Goal: Information Seeking & Learning: Learn about a topic

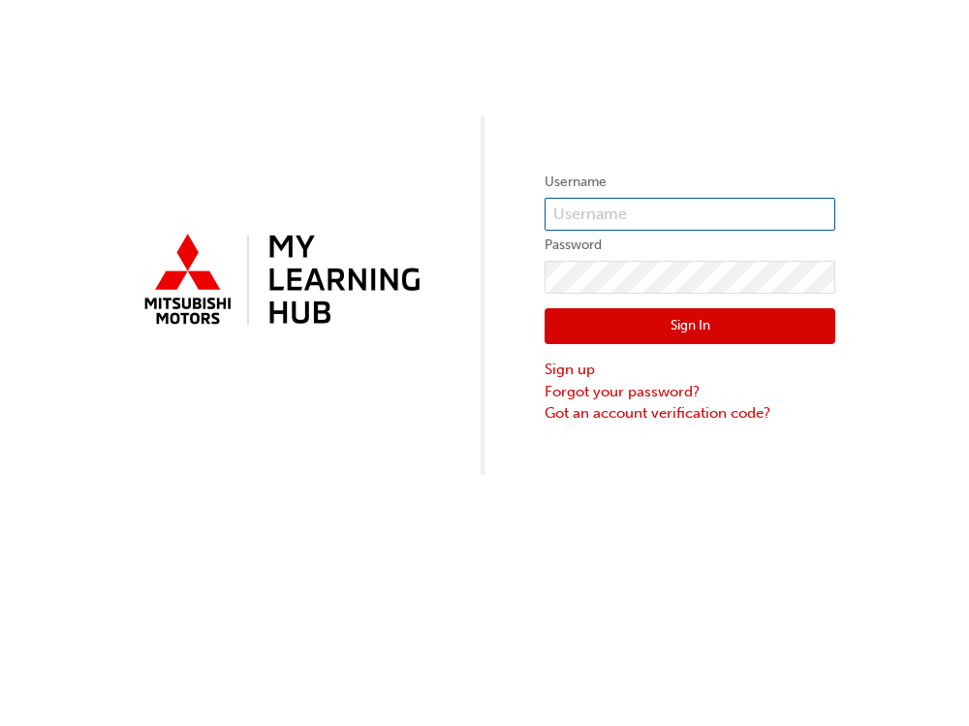
type input "0007086398"
click at [653, 321] on button "Sign In" at bounding box center [690, 326] width 291 height 37
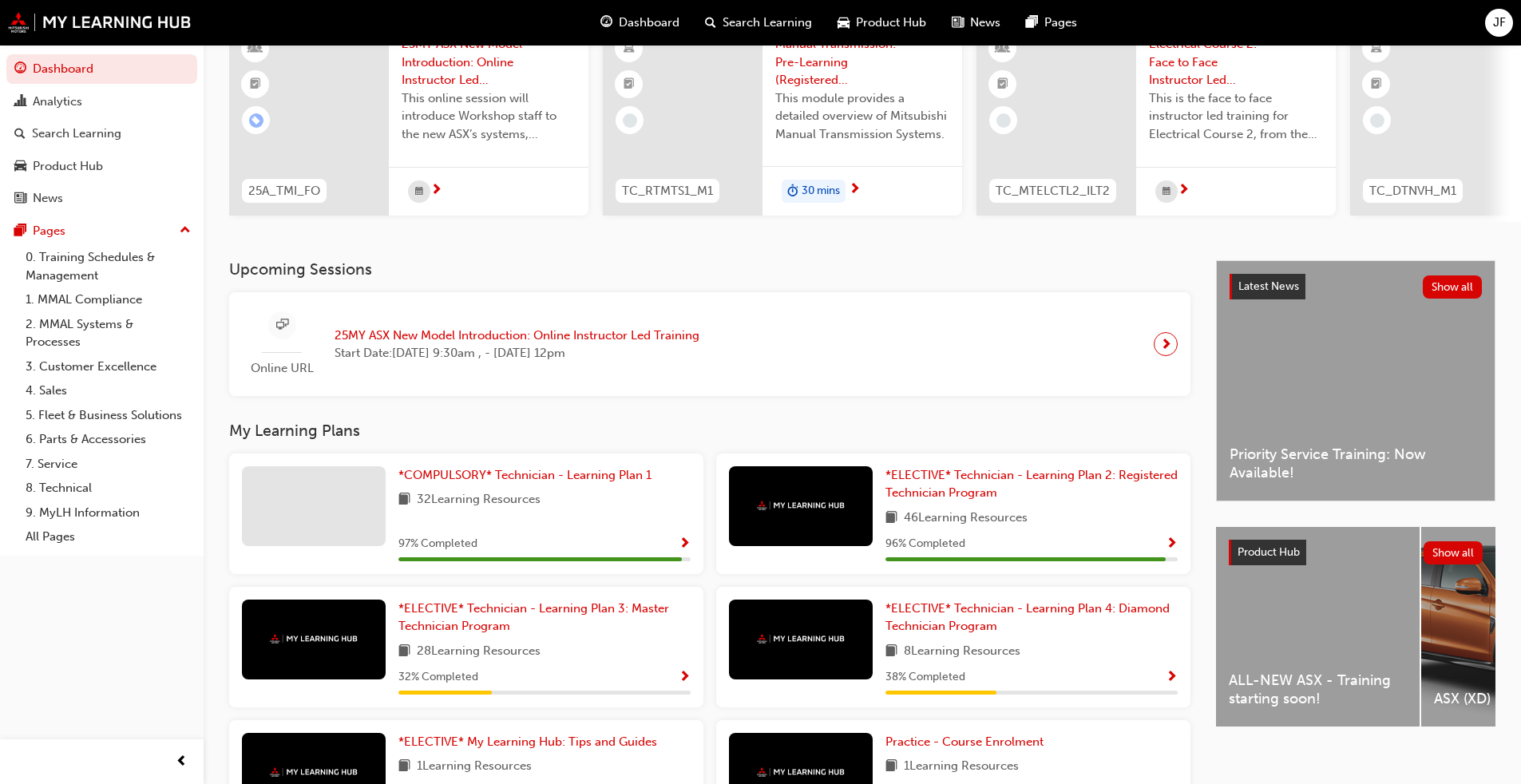
scroll to position [160, 0]
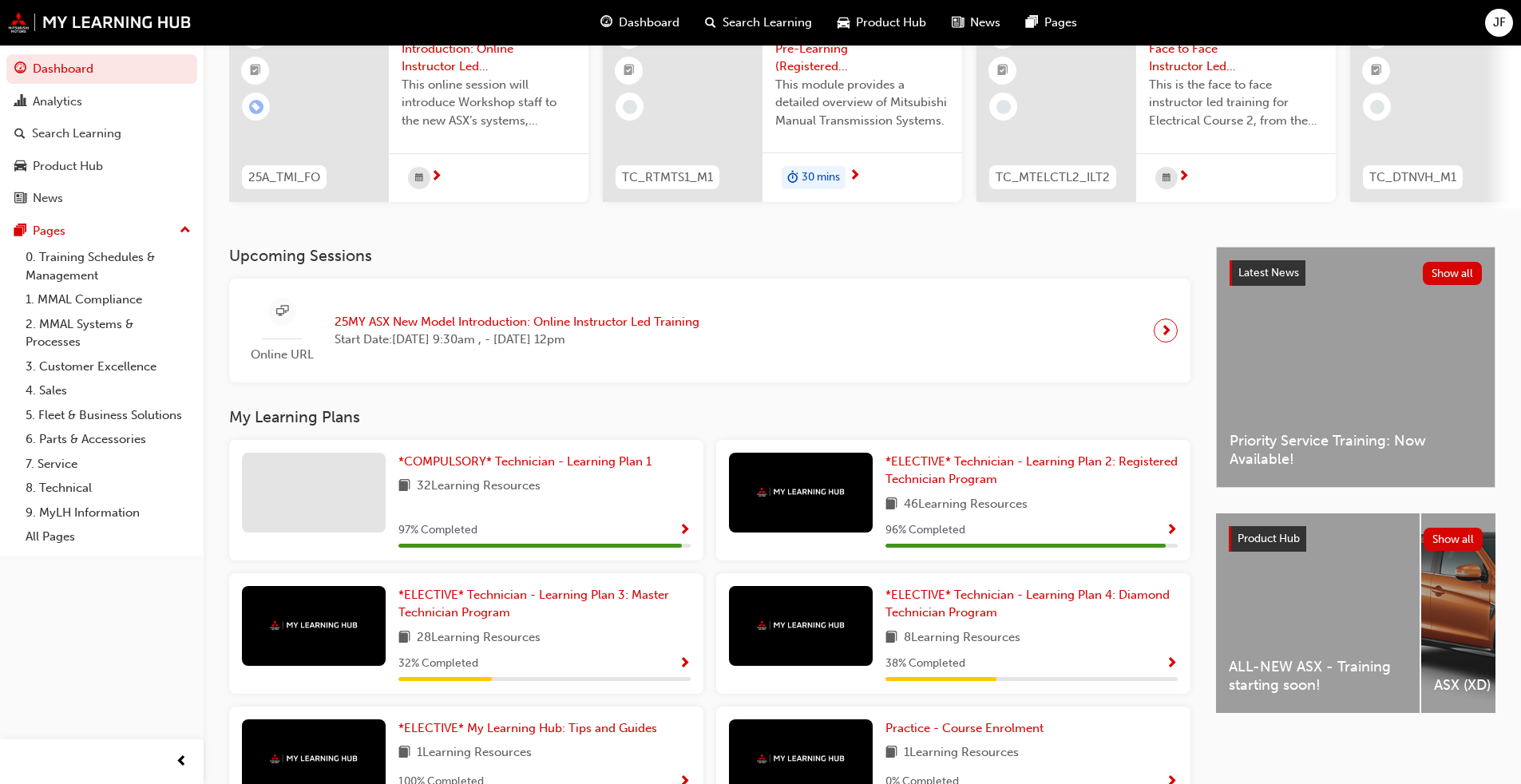
click at [686, 529] on span "Show Progress" at bounding box center [685, 530] width 12 height 14
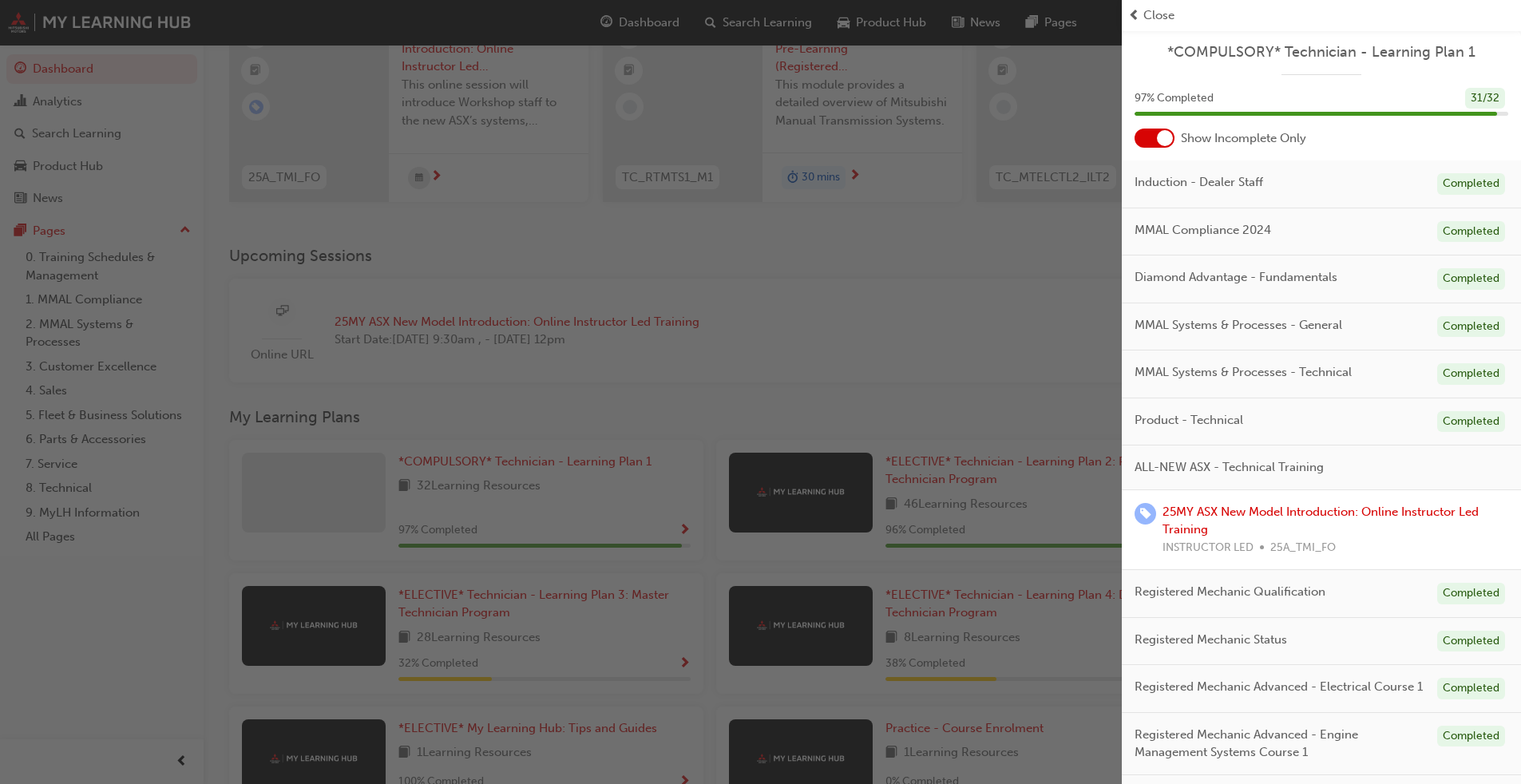
click at [798, 138] on div at bounding box center [1164, 138] width 16 height 16
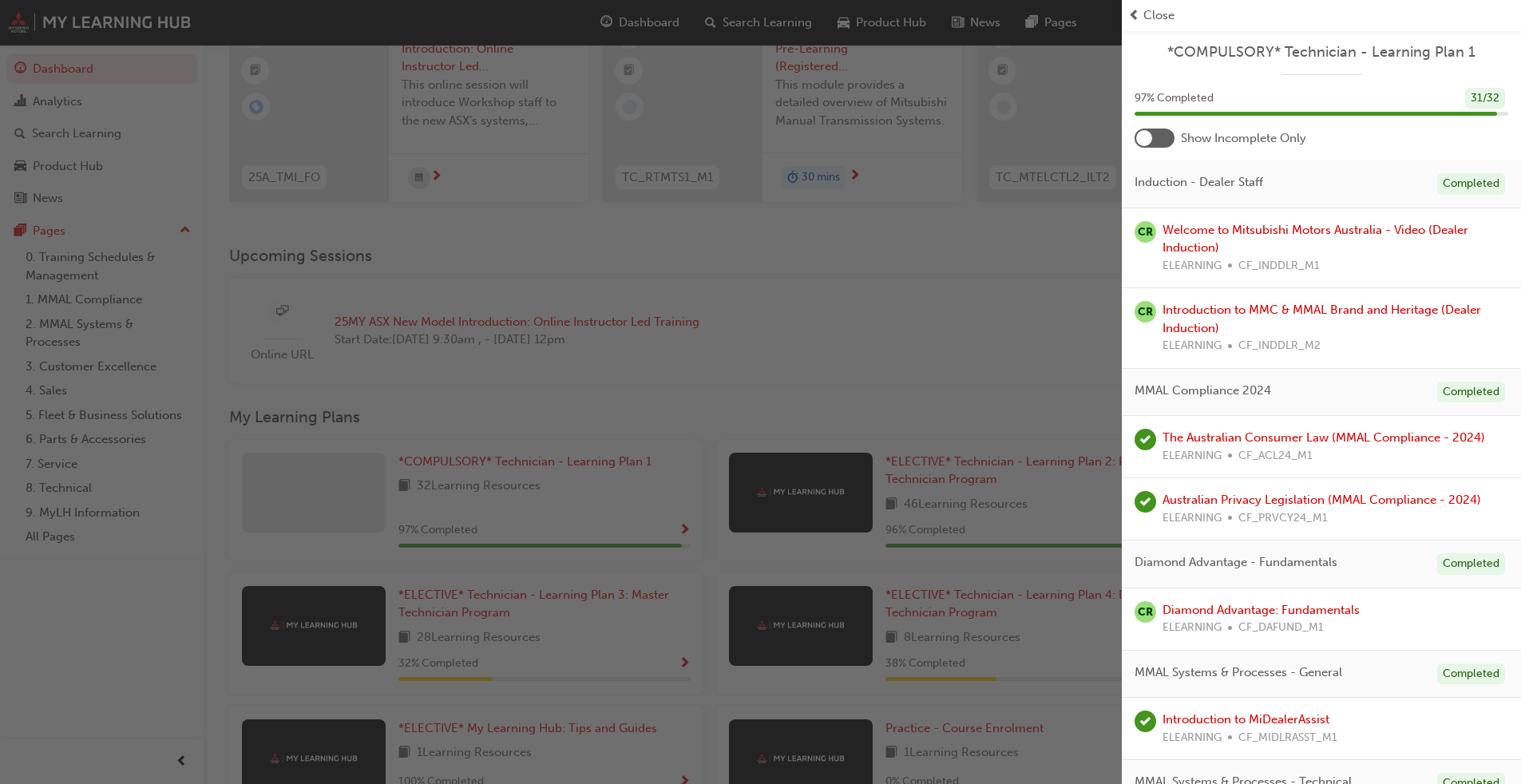
click at [798, 139] on div at bounding box center [1144, 138] width 16 height 16
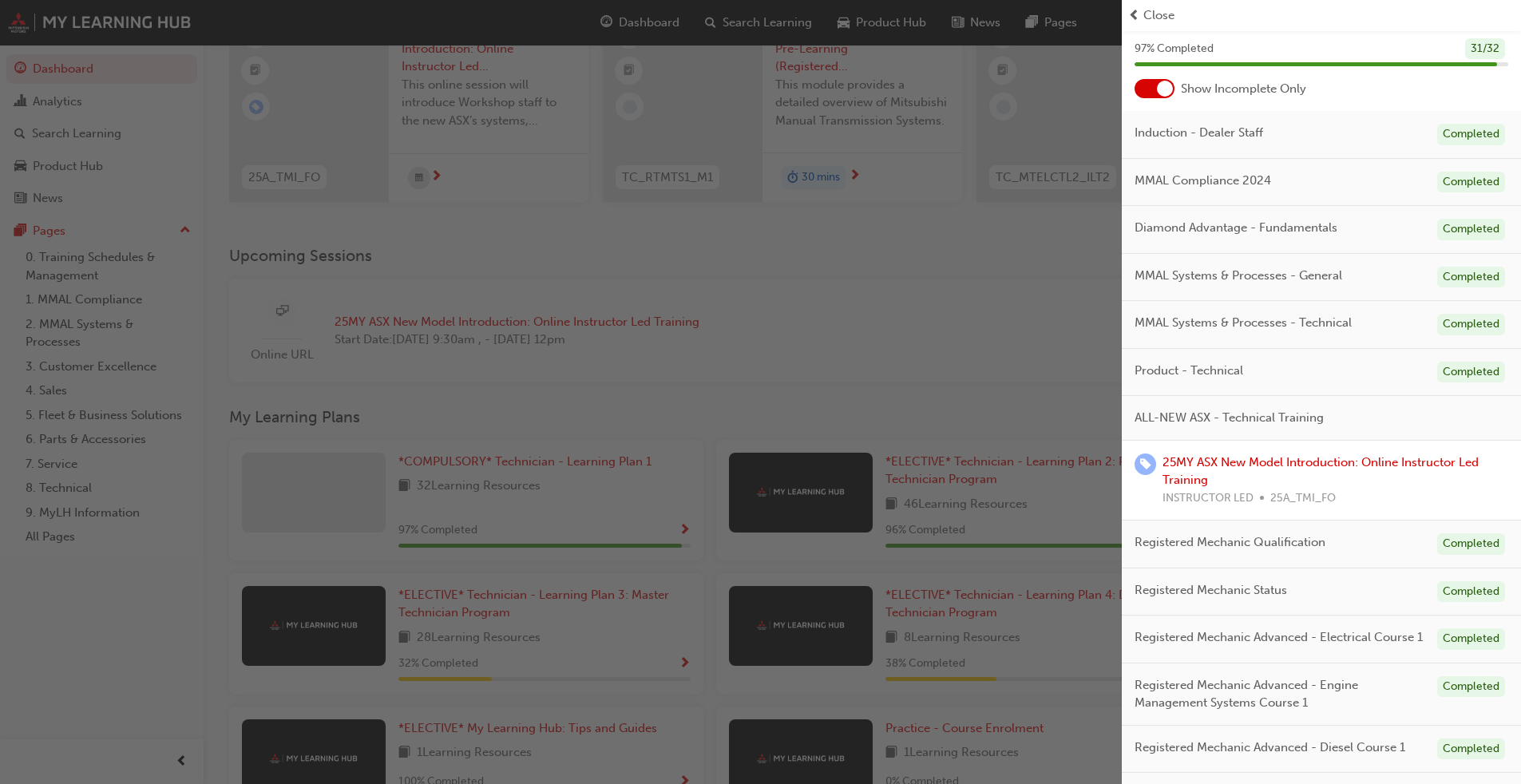
scroll to position [0, 0]
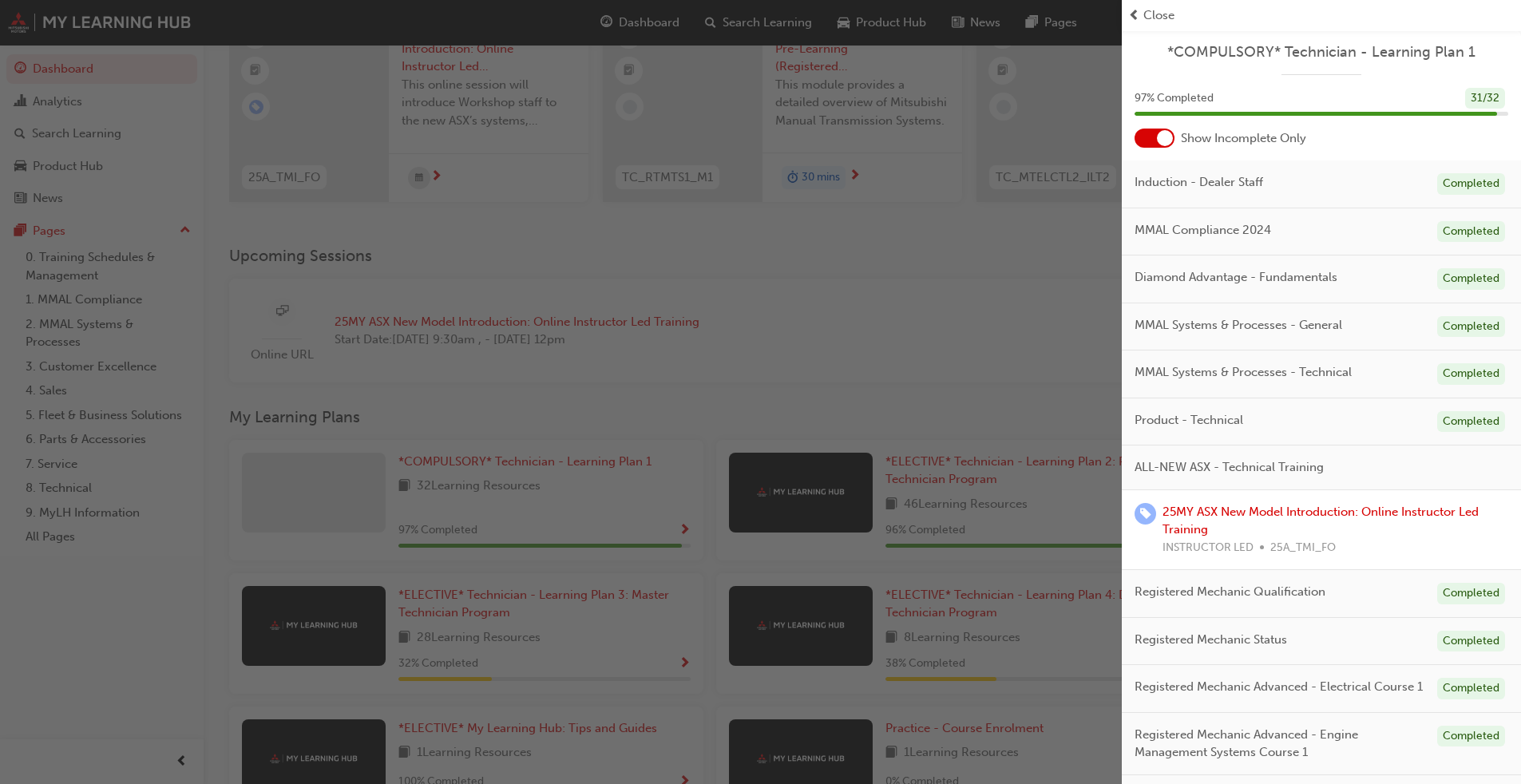
click at [798, 7] on span "Close" at bounding box center [1159, 16] width 31 height 18
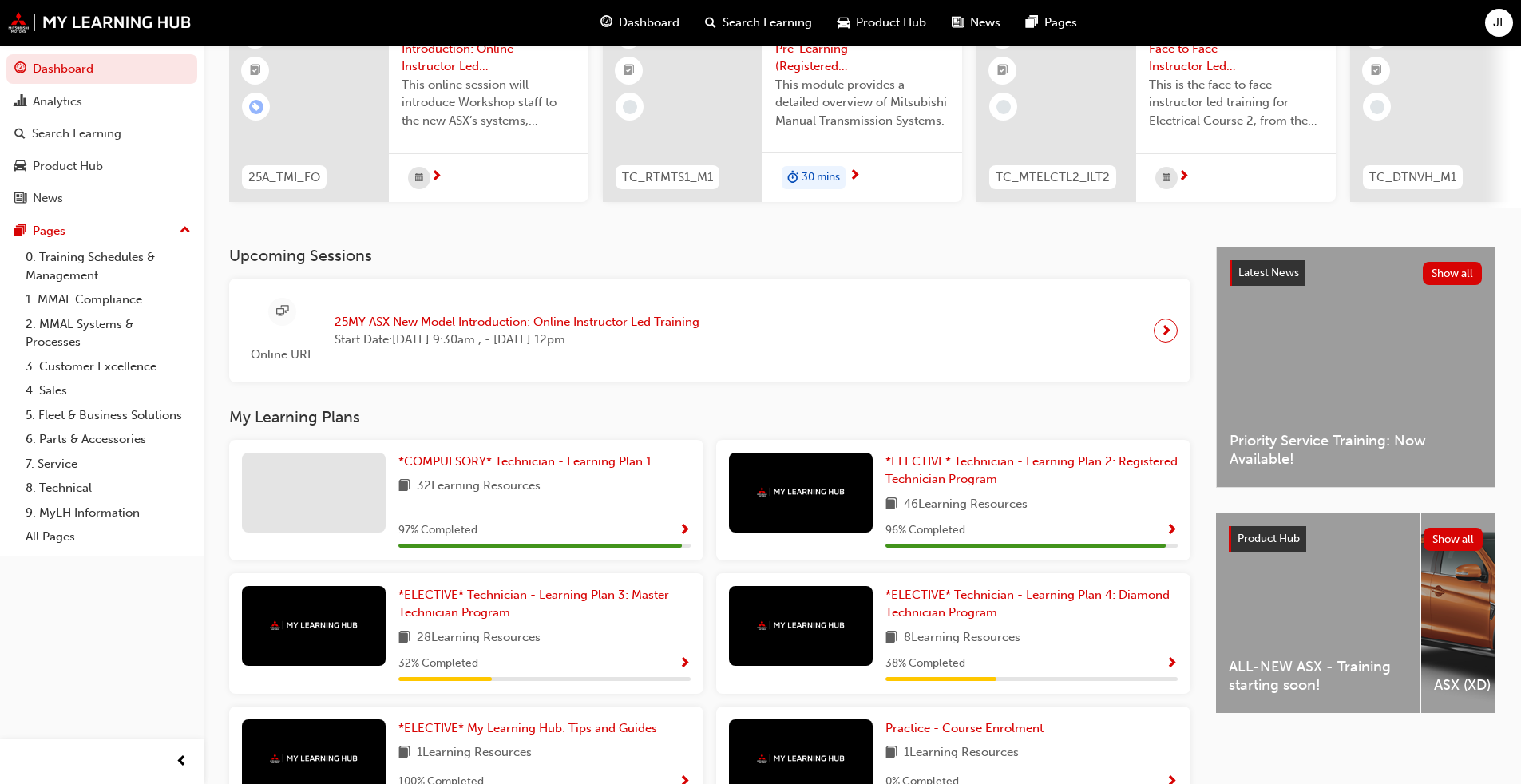
click at [798, 535] on span "Show Progress" at bounding box center [1172, 530] width 12 height 14
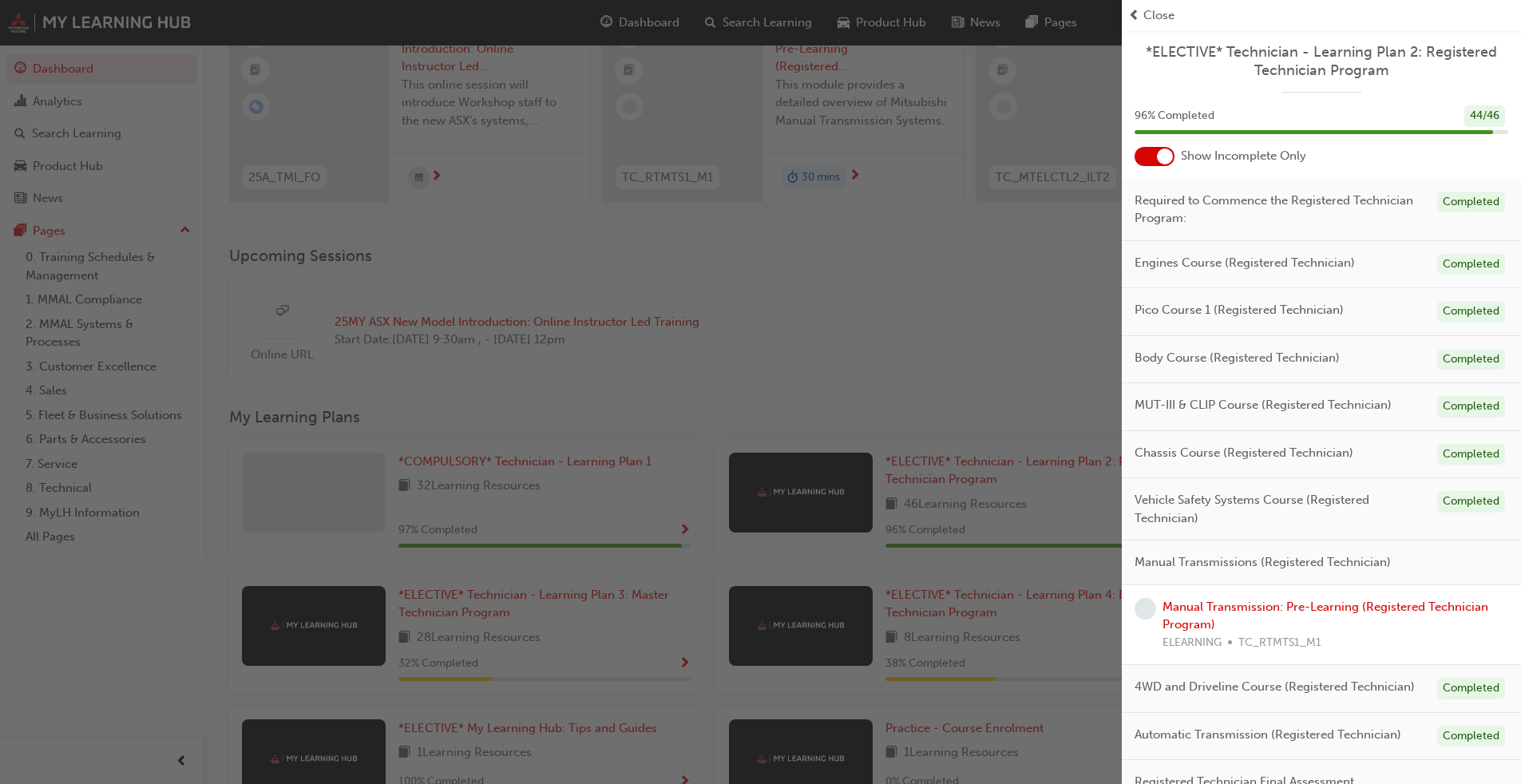
click at [798, 14] on span "prev-icon" at bounding box center [1134, 16] width 12 height 18
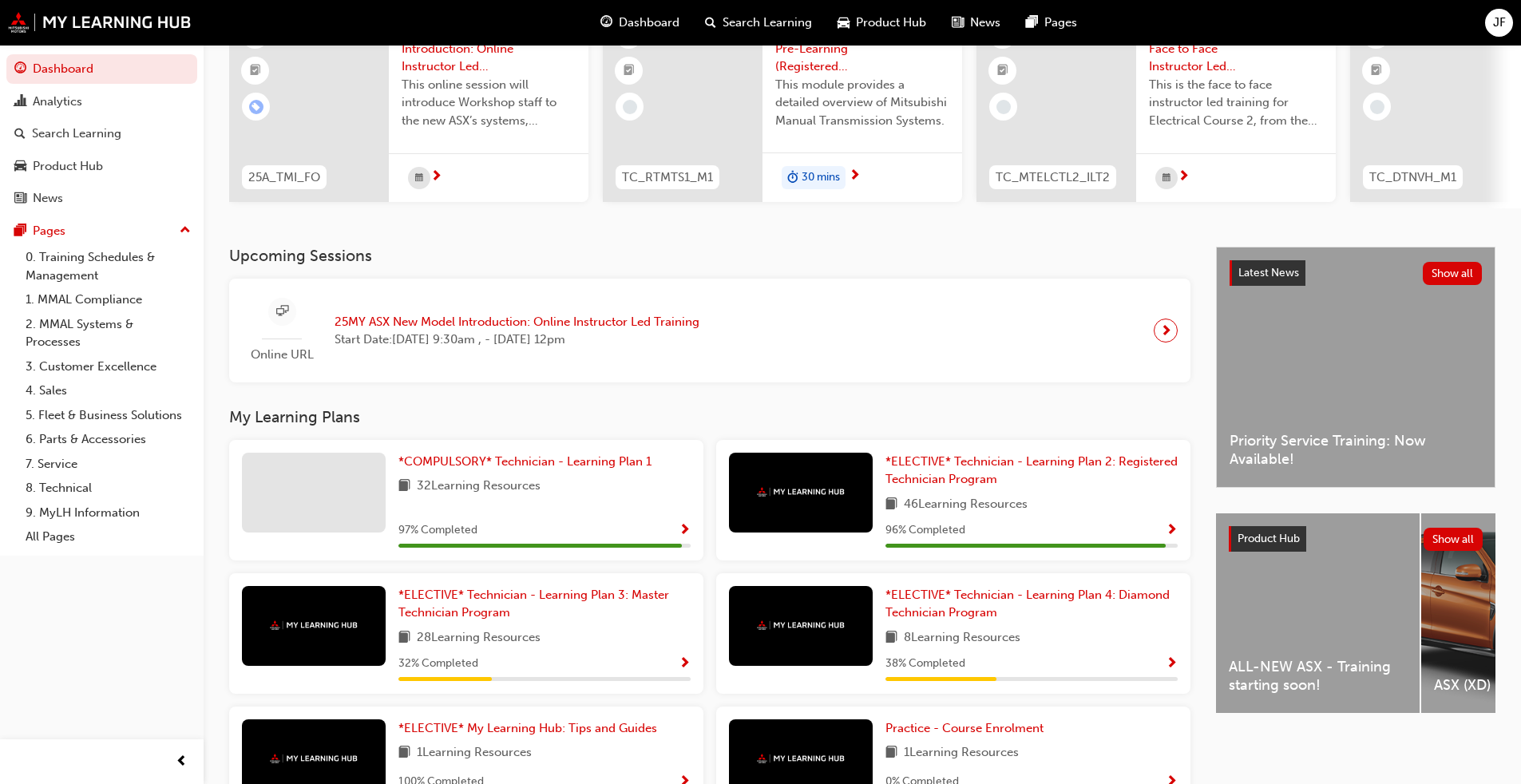
click at [686, 597] on span "Show Progress" at bounding box center [685, 664] width 12 height 14
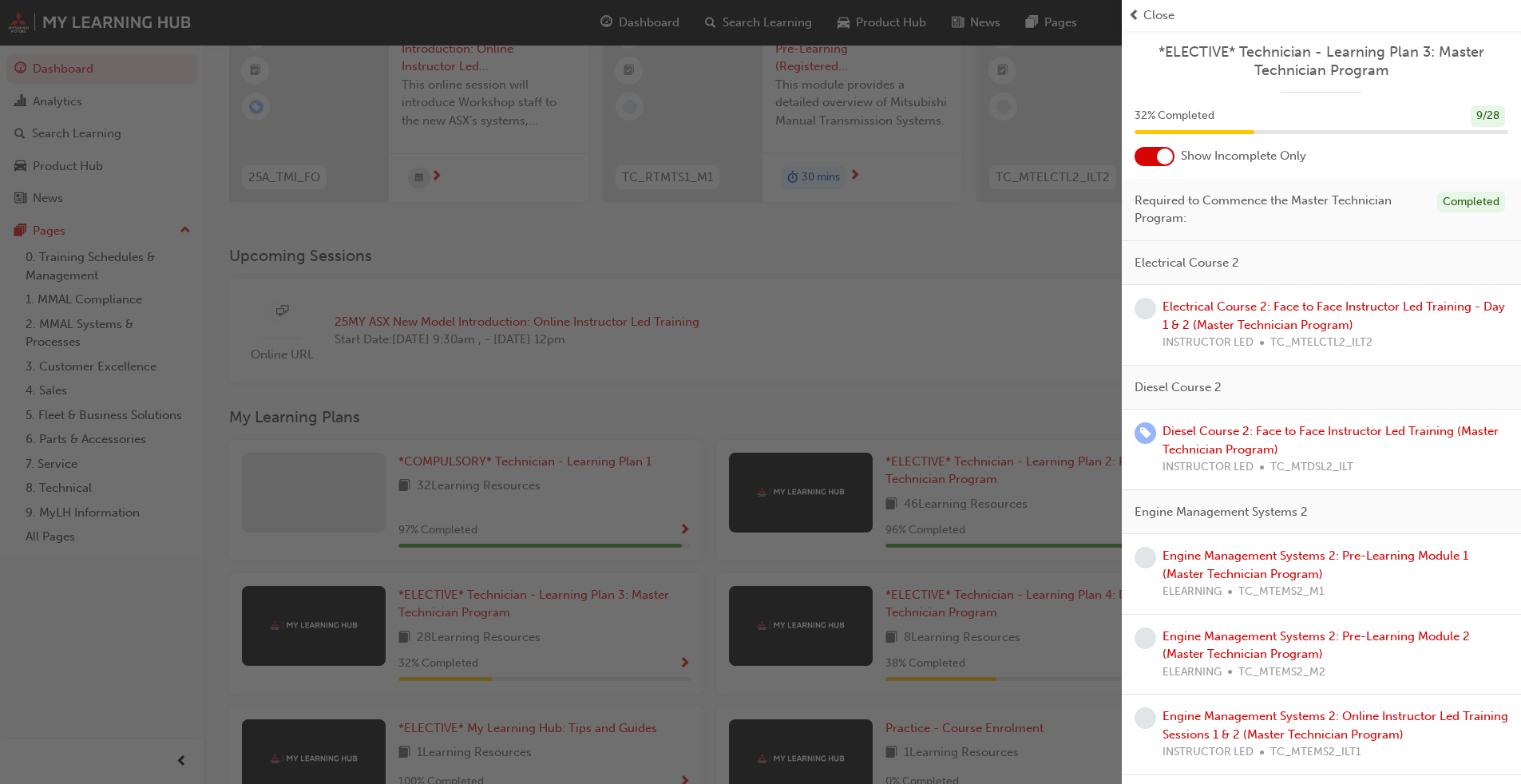
click at [798, 157] on div at bounding box center [1164, 156] width 16 height 16
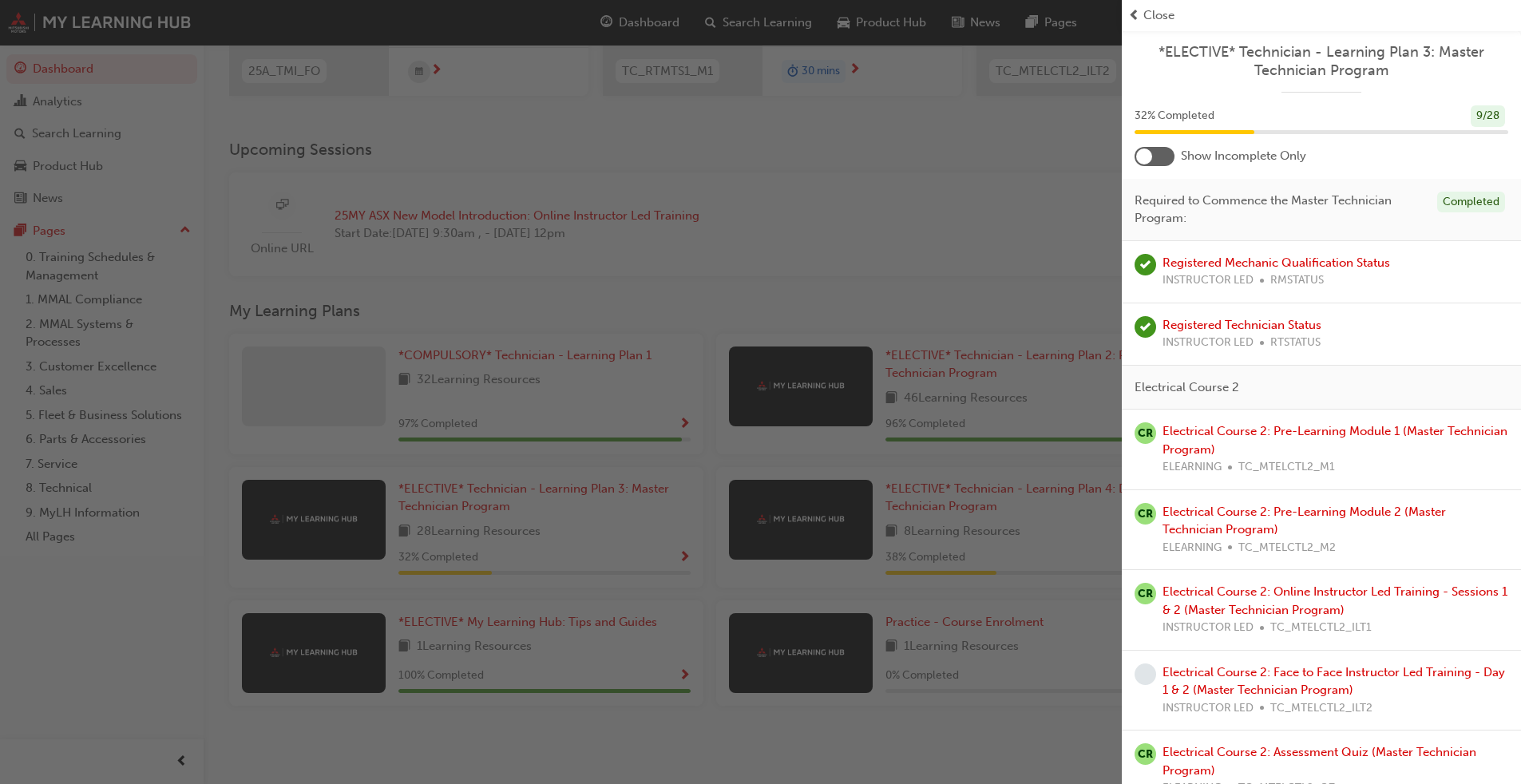
click at [798, 13] on span "Close" at bounding box center [1159, 16] width 31 height 18
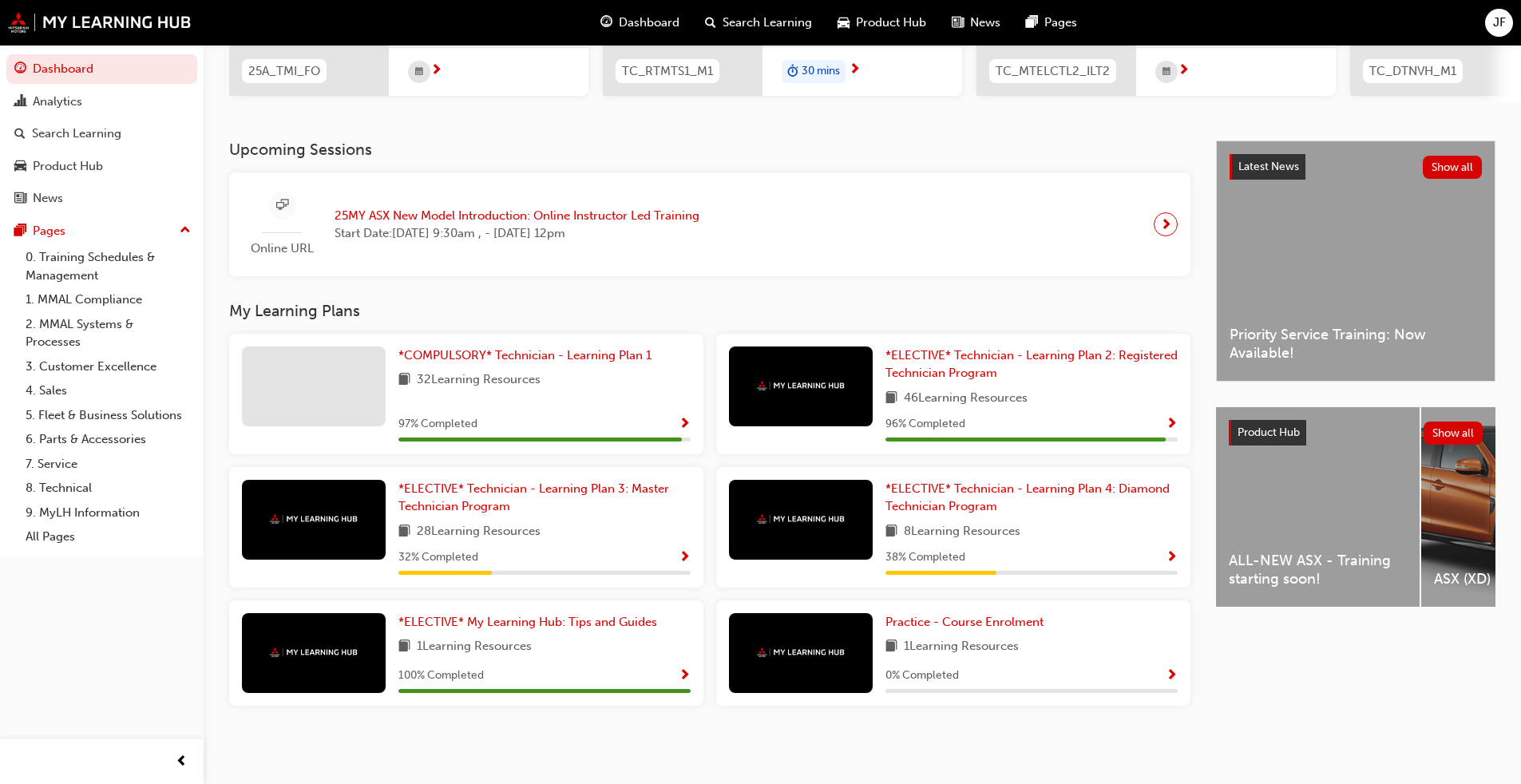
click at [798, 597] on span "Show Progress" at bounding box center [1172, 675] width 12 height 14
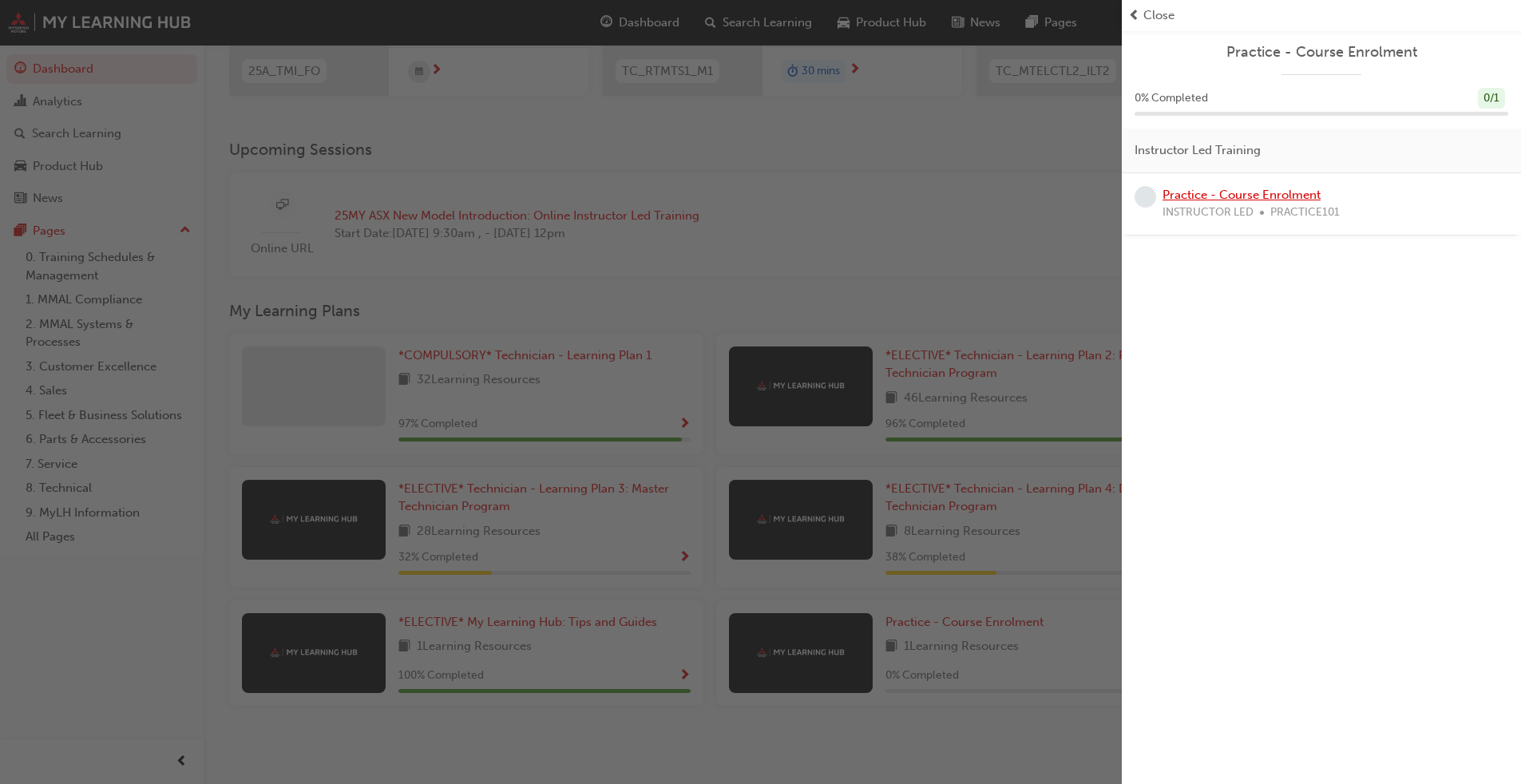
click at [798, 201] on link "Practice - Course Enrolment" at bounding box center [1242, 194] width 158 height 14
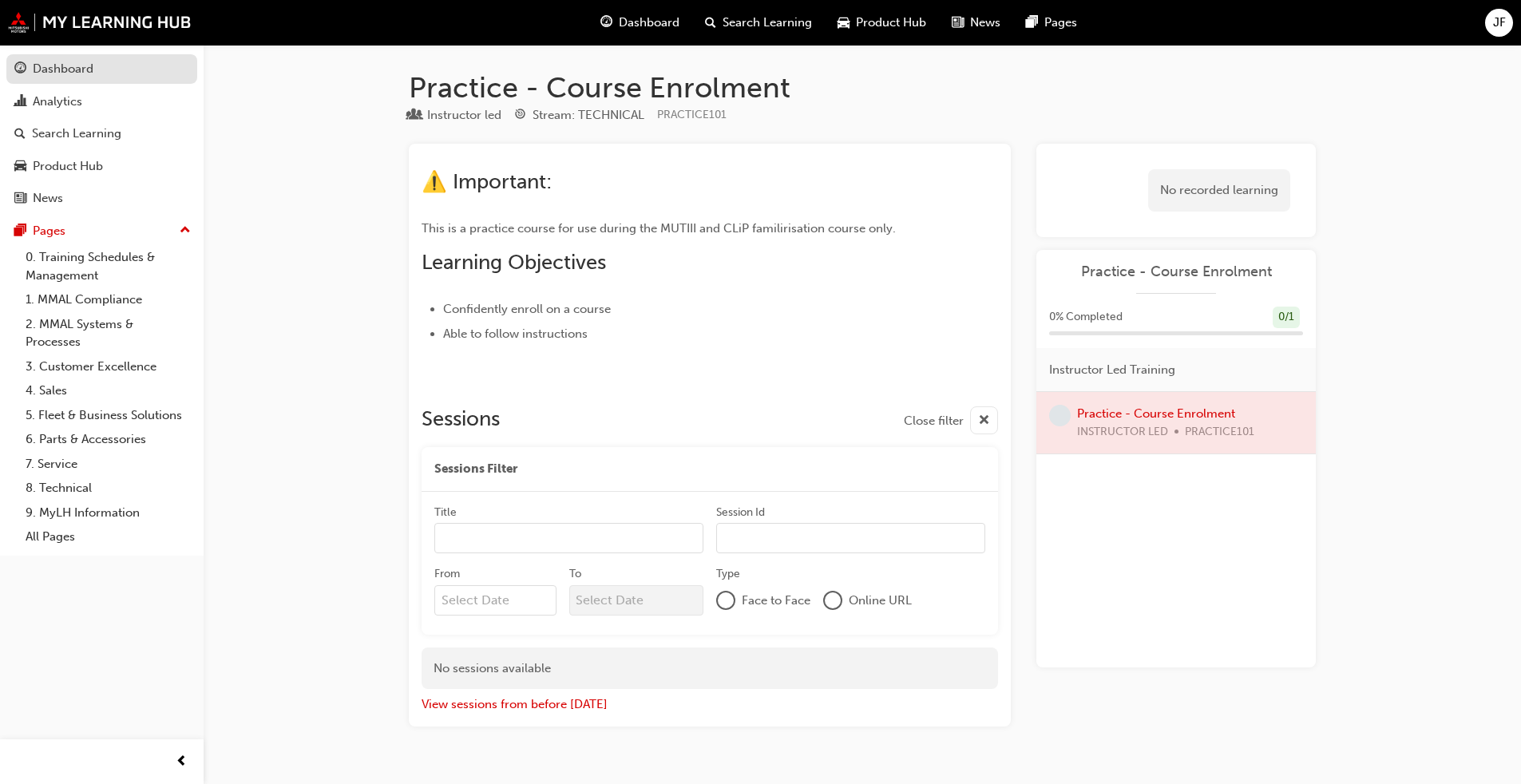
click at [68, 66] on div "Dashboard" at bounding box center [63, 69] width 61 height 18
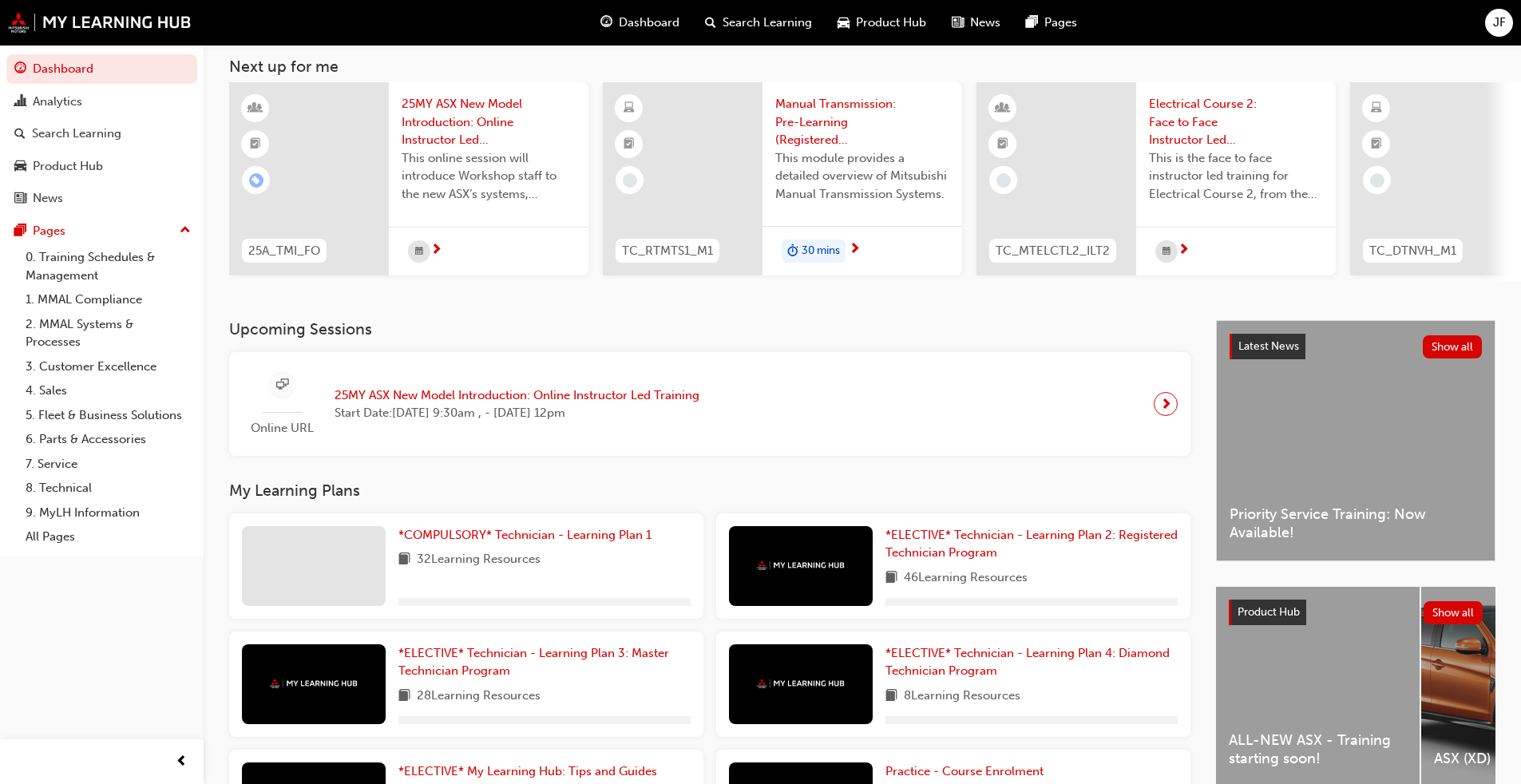
scroll to position [242, 0]
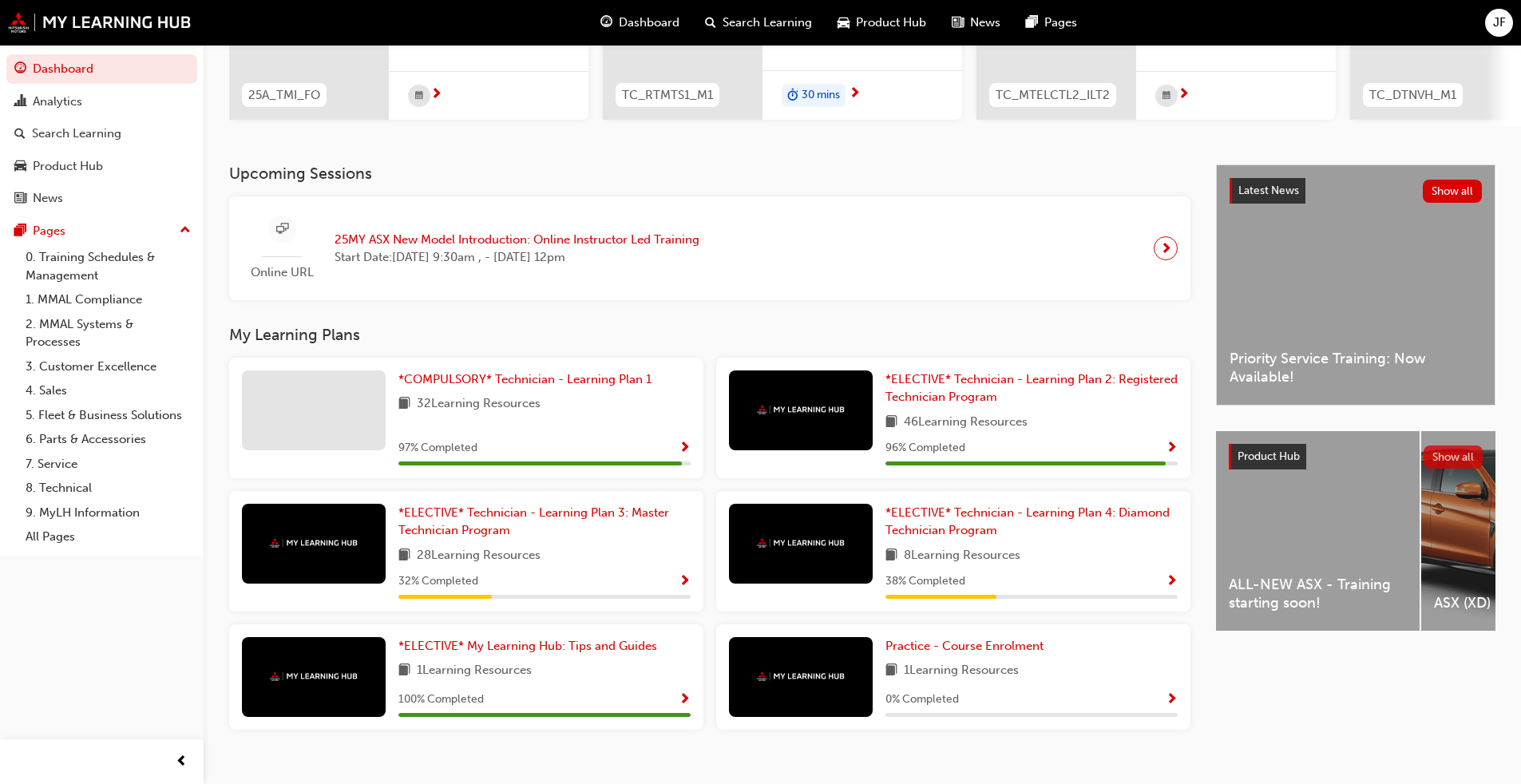
click at [798, 458] on button "Show all" at bounding box center [1453, 457] width 60 height 23
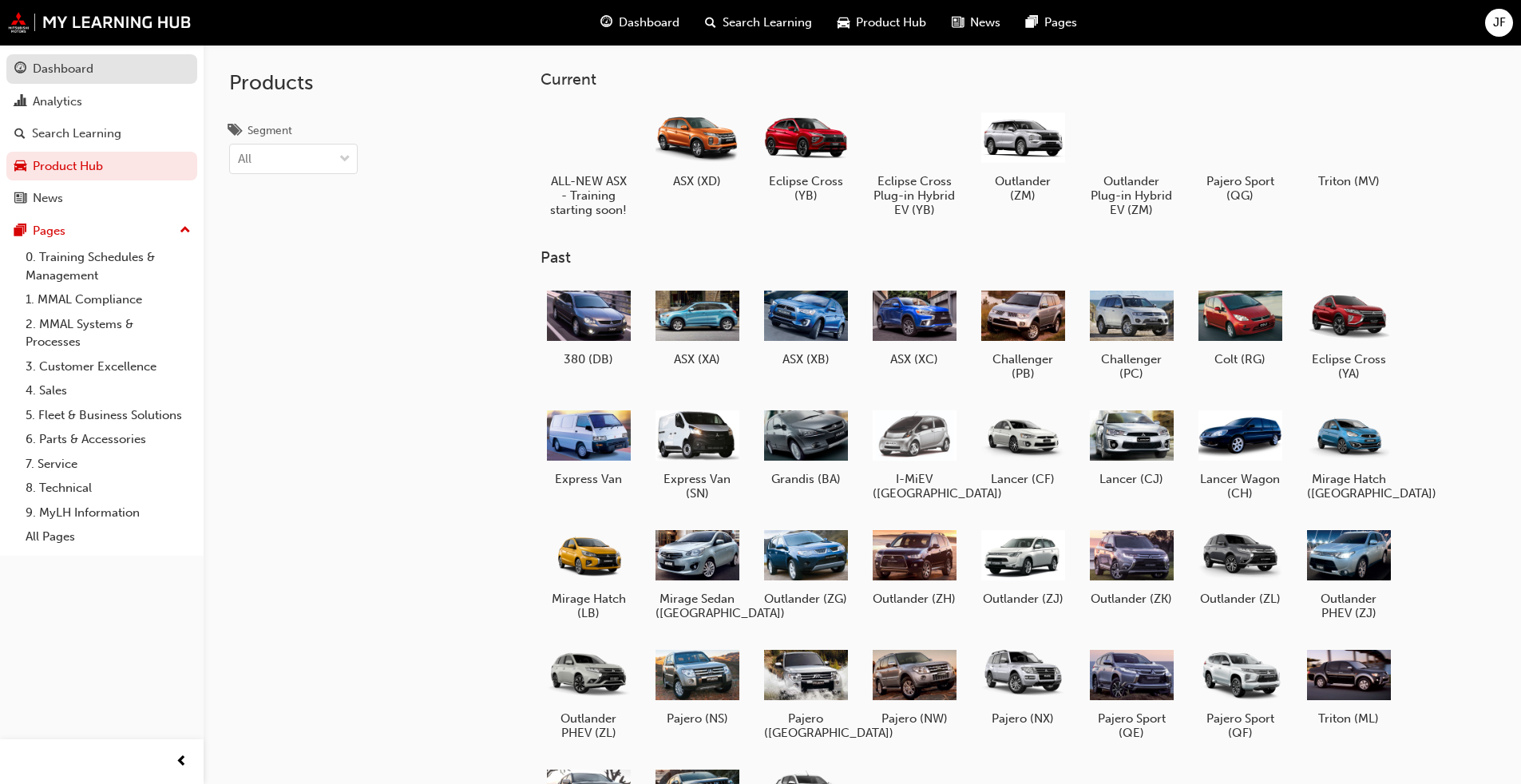
click at [63, 57] on link "Dashboard" at bounding box center [102, 69] width 191 height 30
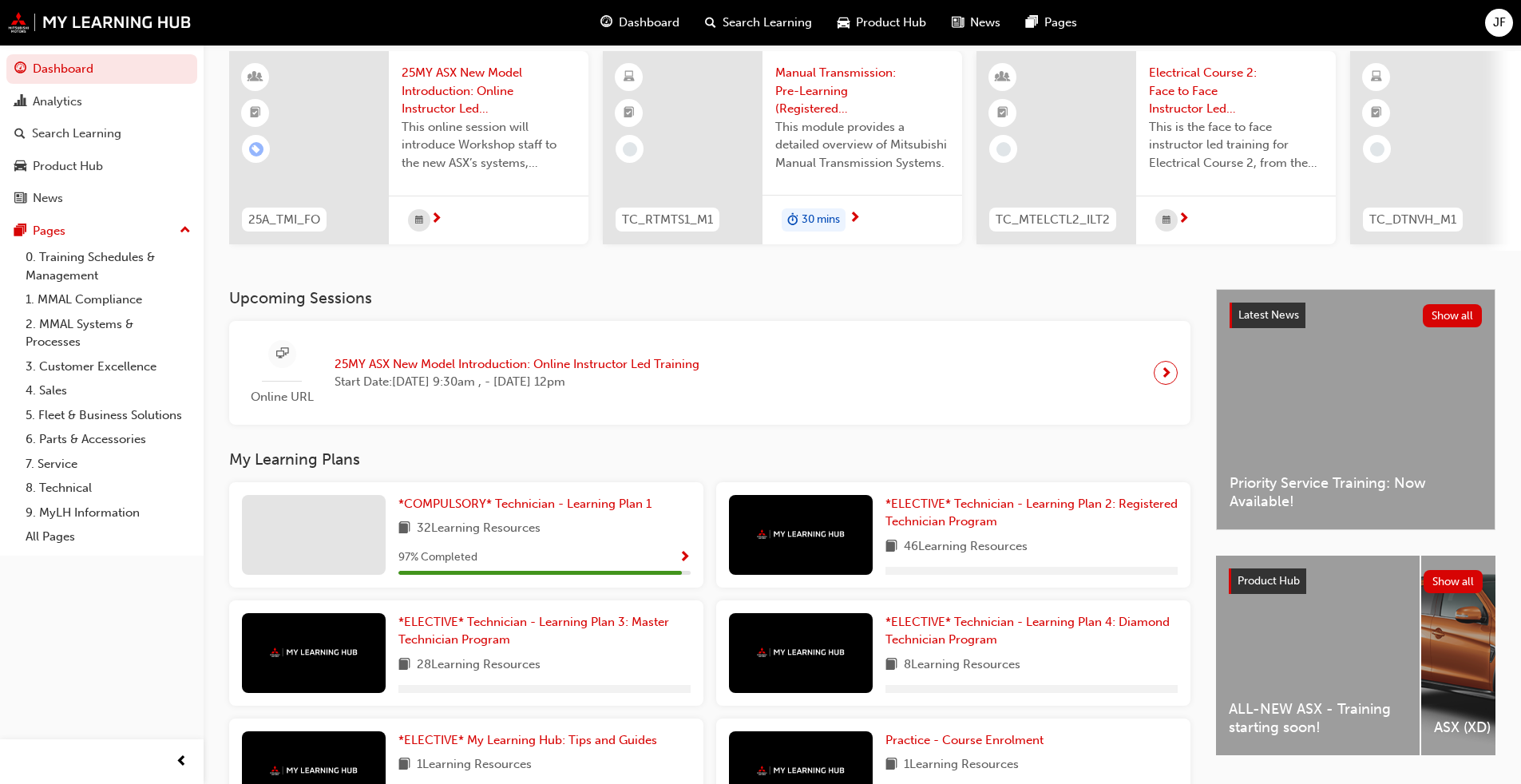
scroll to position [242, 0]
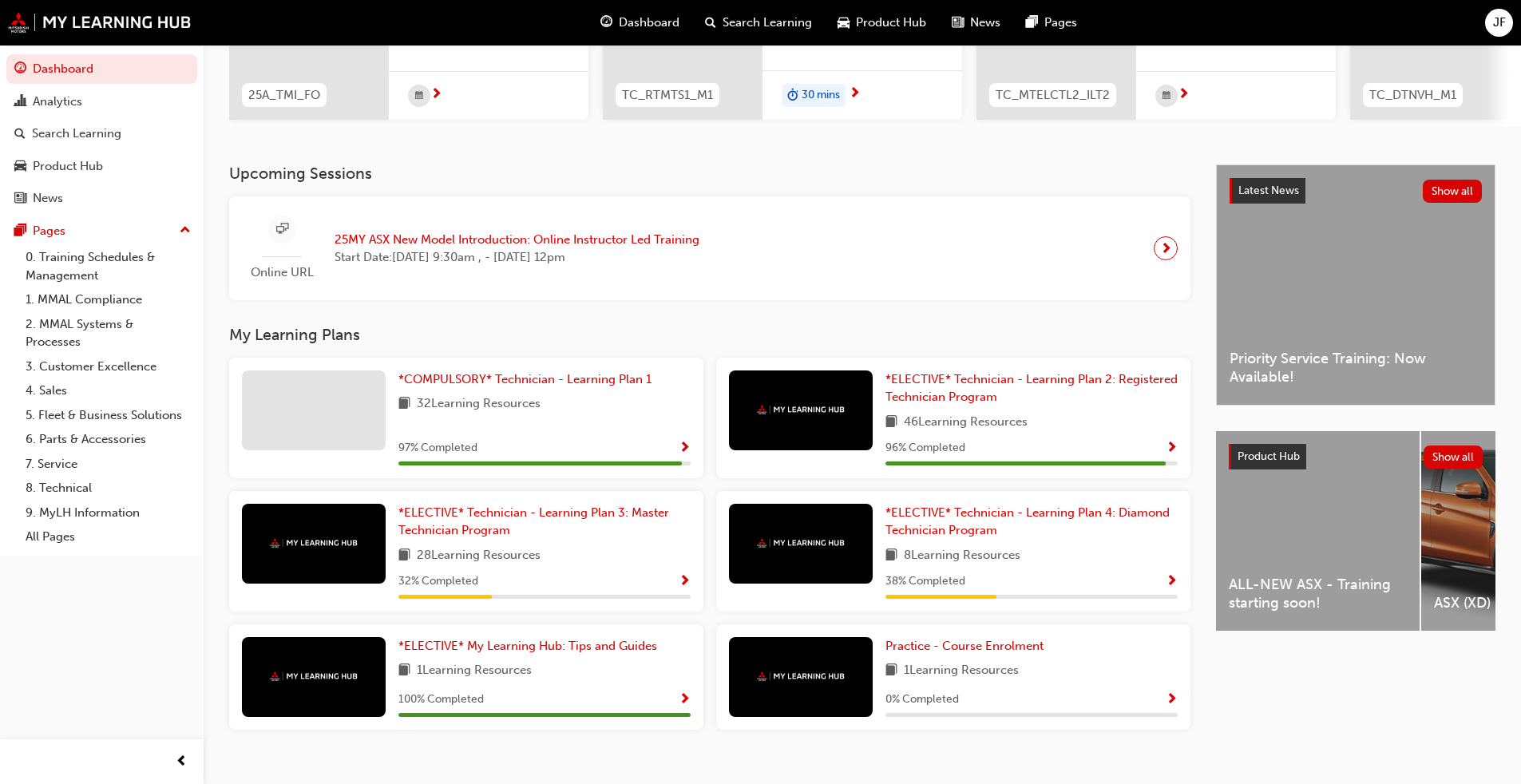
click at [798, 463] on span "Product Hub" at bounding box center [1269, 456] width 63 height 13
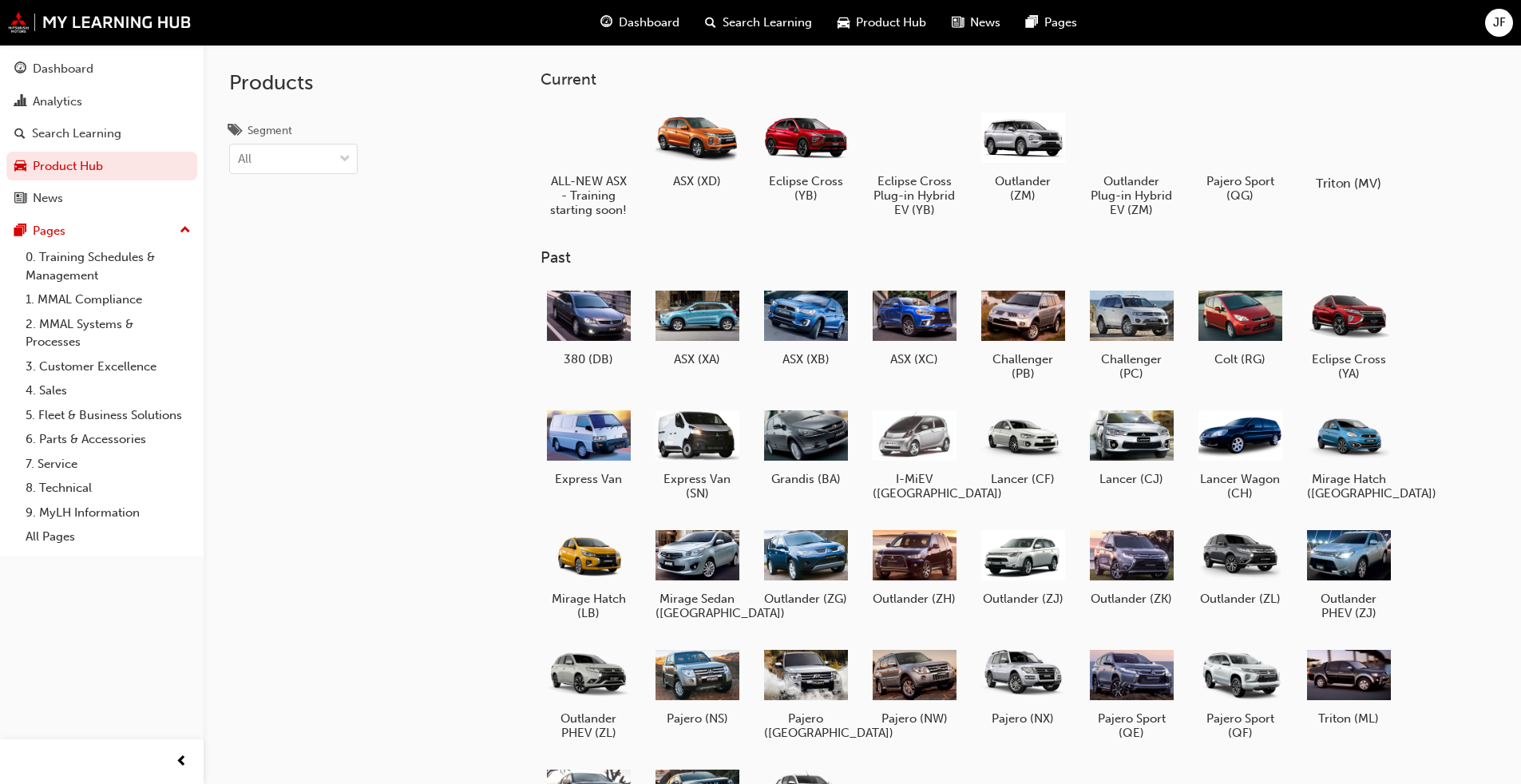
click at [798, 148] on div at bounding box center [1348, 138] width 89 height 64
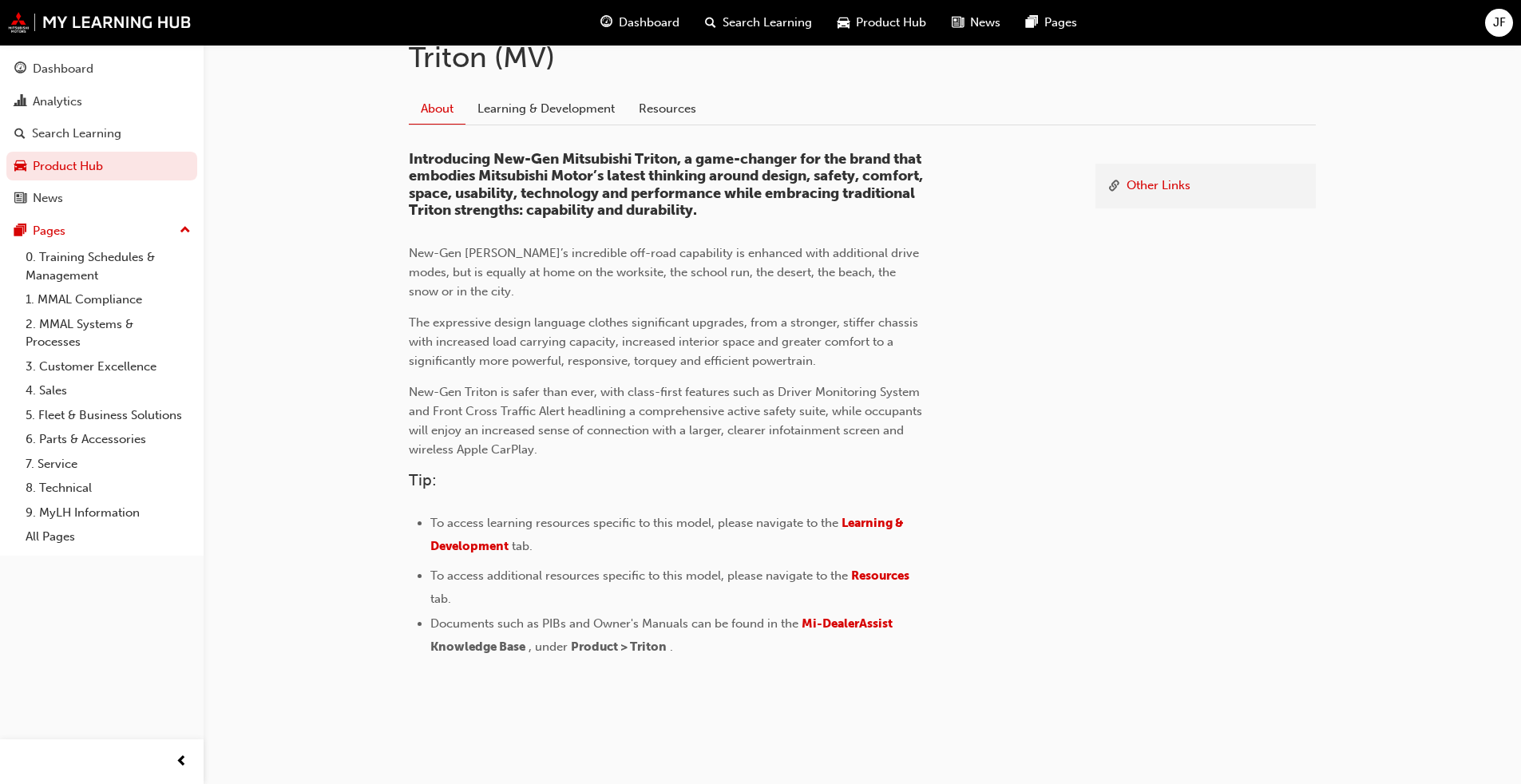
scroll to position [376, 0]
click at [798, 186] on link "Other Links" at bounding box center [1158, 185] width 64 height 20
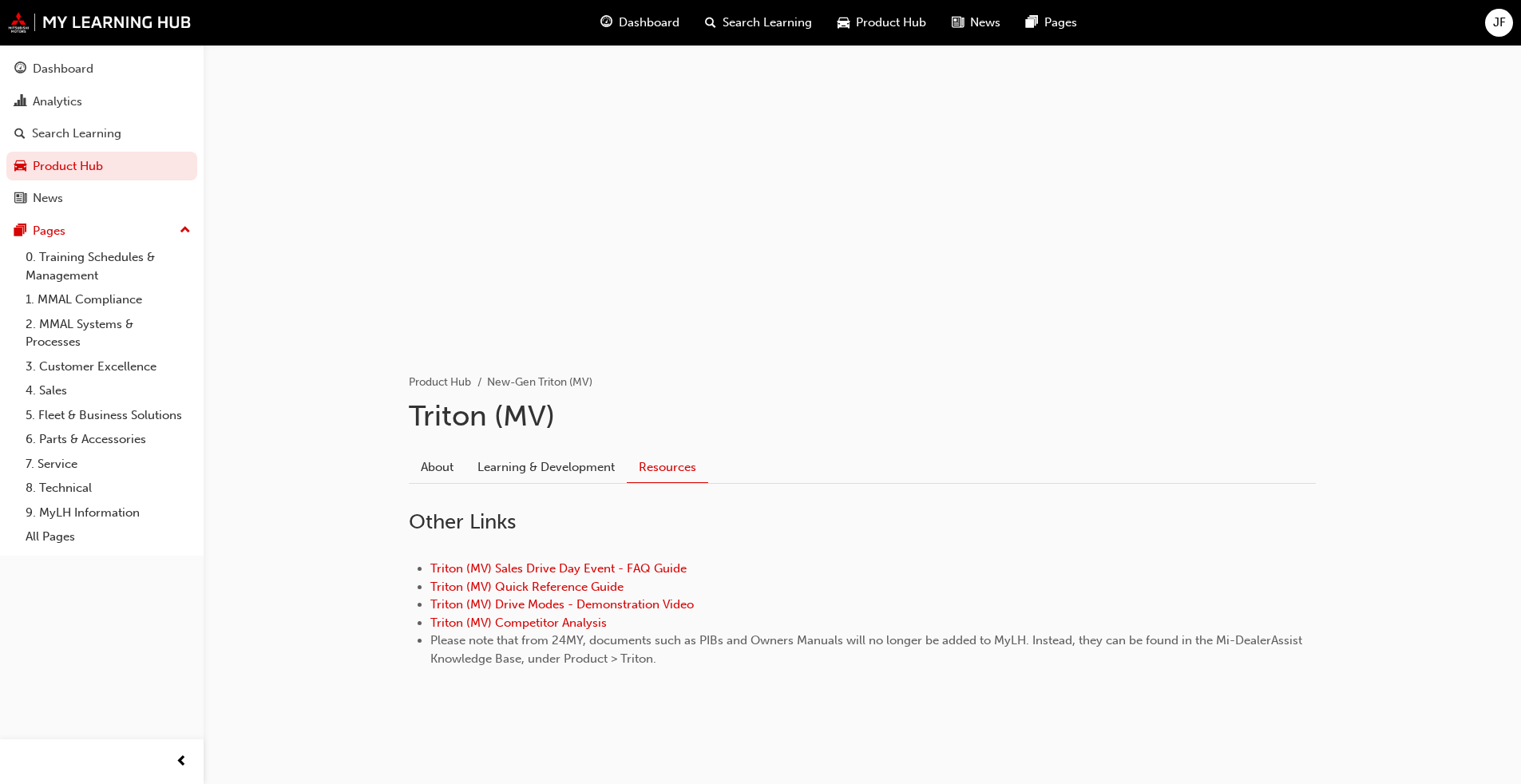
scroll to position [16, 0]
click at [523, 589] on link "Triton (MV) Quick Reference Guide" at bounding box center [526, 586] width 194 height 14
